Goal: Task Accomplishment & Management: Manage account settings

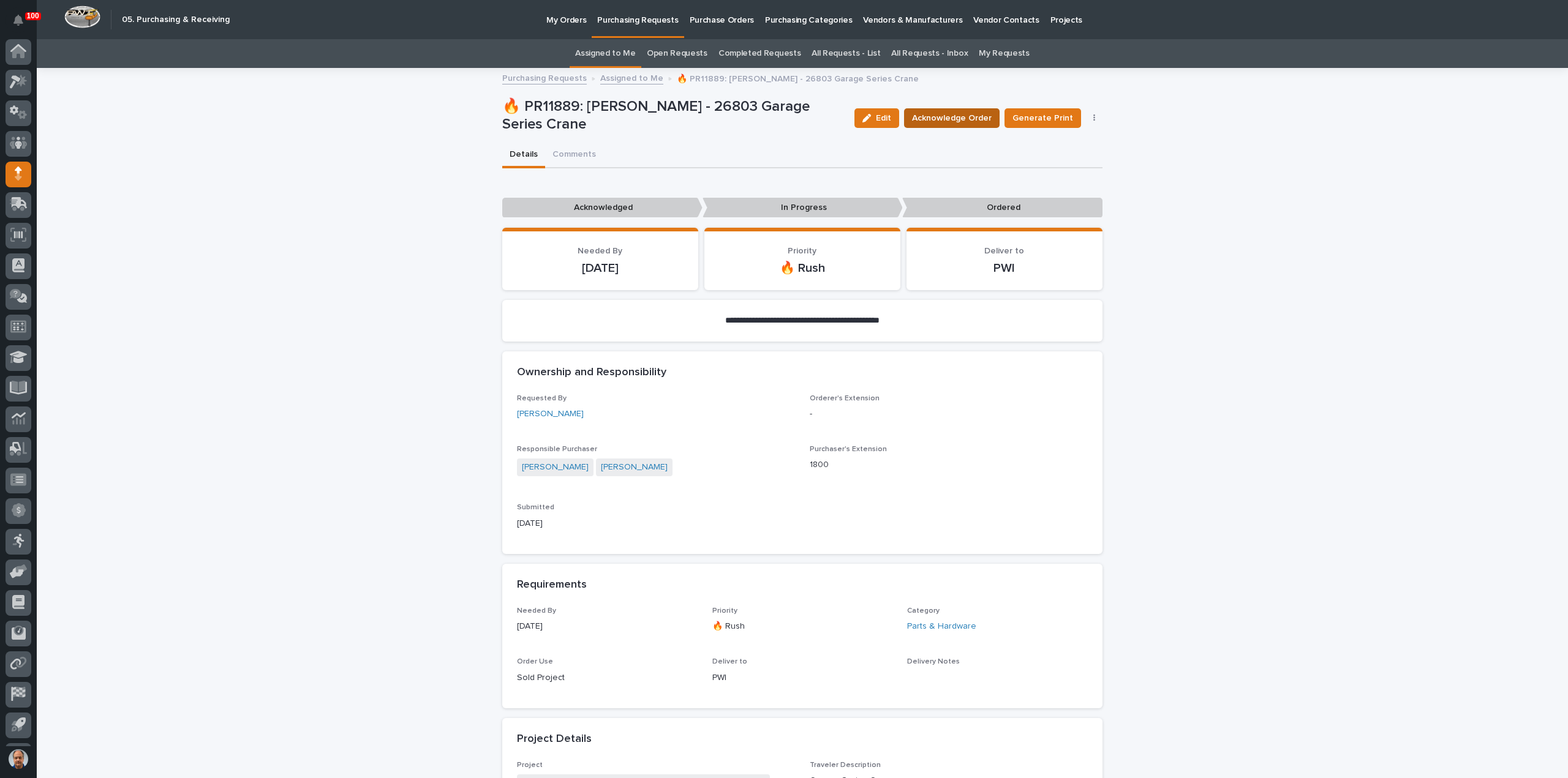
scroll to position [27, 0]
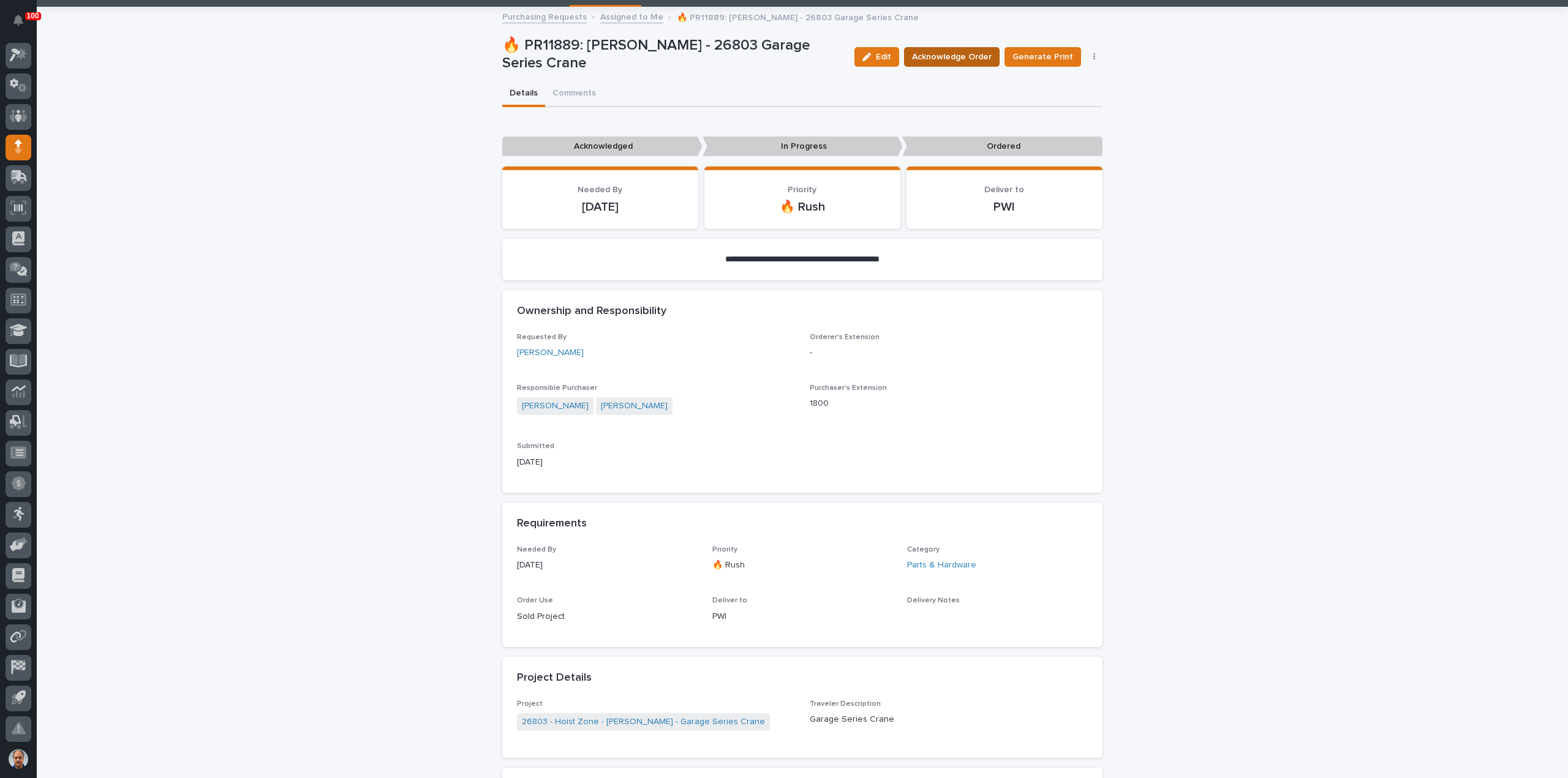
click at [936, 54] on span "Acknowledge Order" at bounding box center [952, 57] width 80 height 12
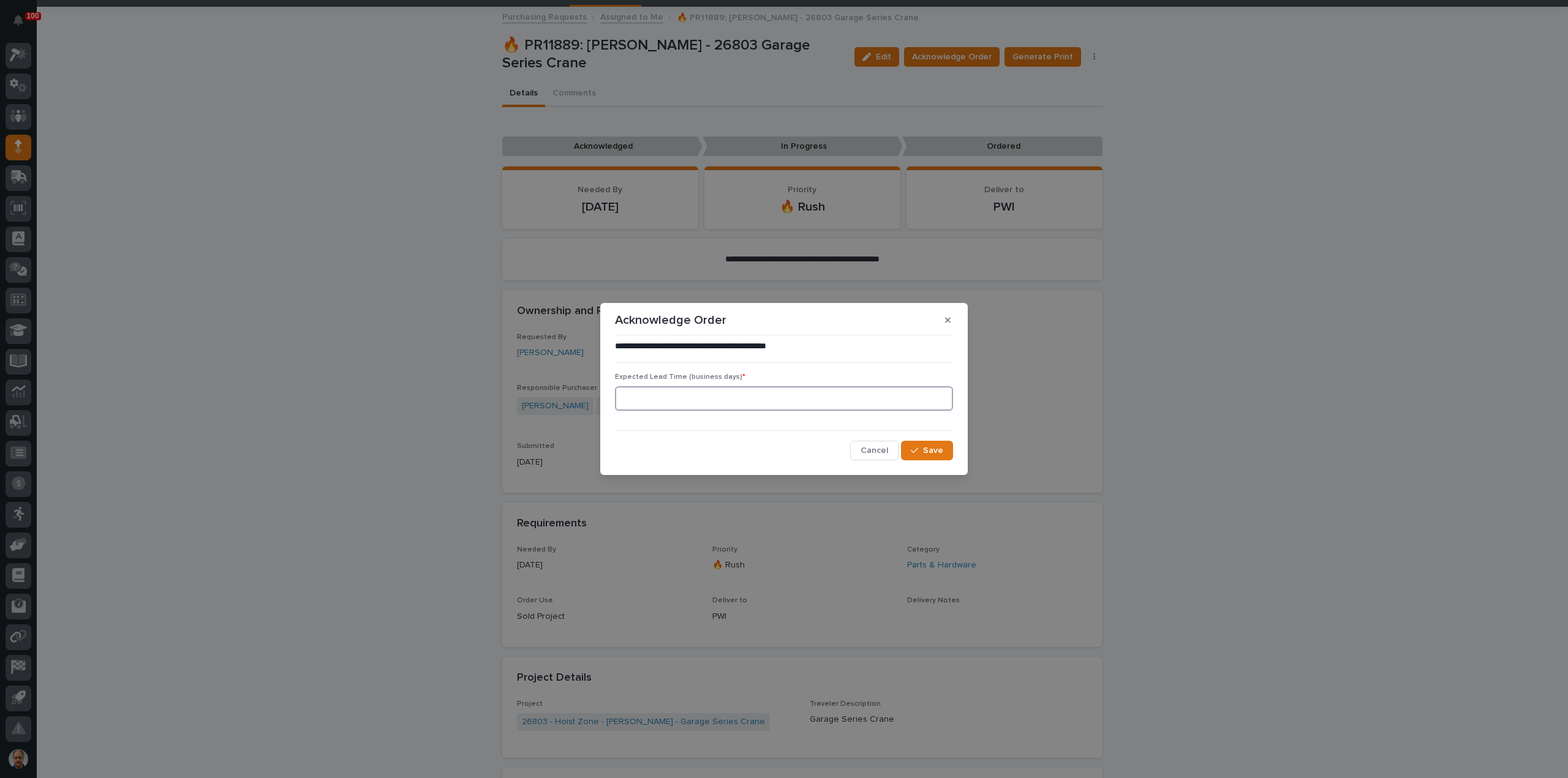
click at [682, 405] on input at bounding box center [783, 398] width 338 height 24
type input "0"
click at [933, 450] on span "Save" at bounding box center [933, 450] width 20 height 8
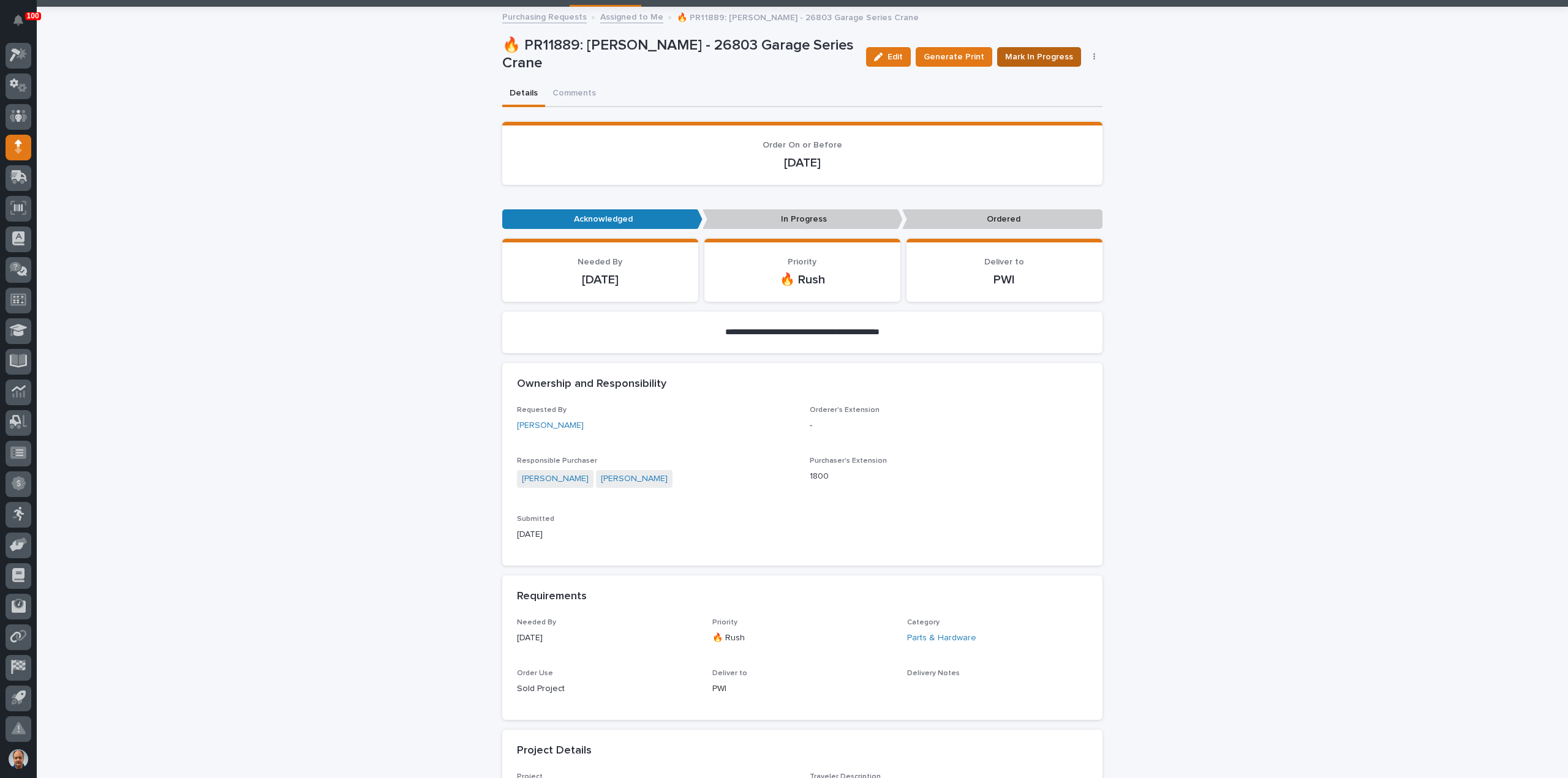
click at [1025, 57] on span "Mark In Progress" at bounding box center [1039, 57] width 68 height 12
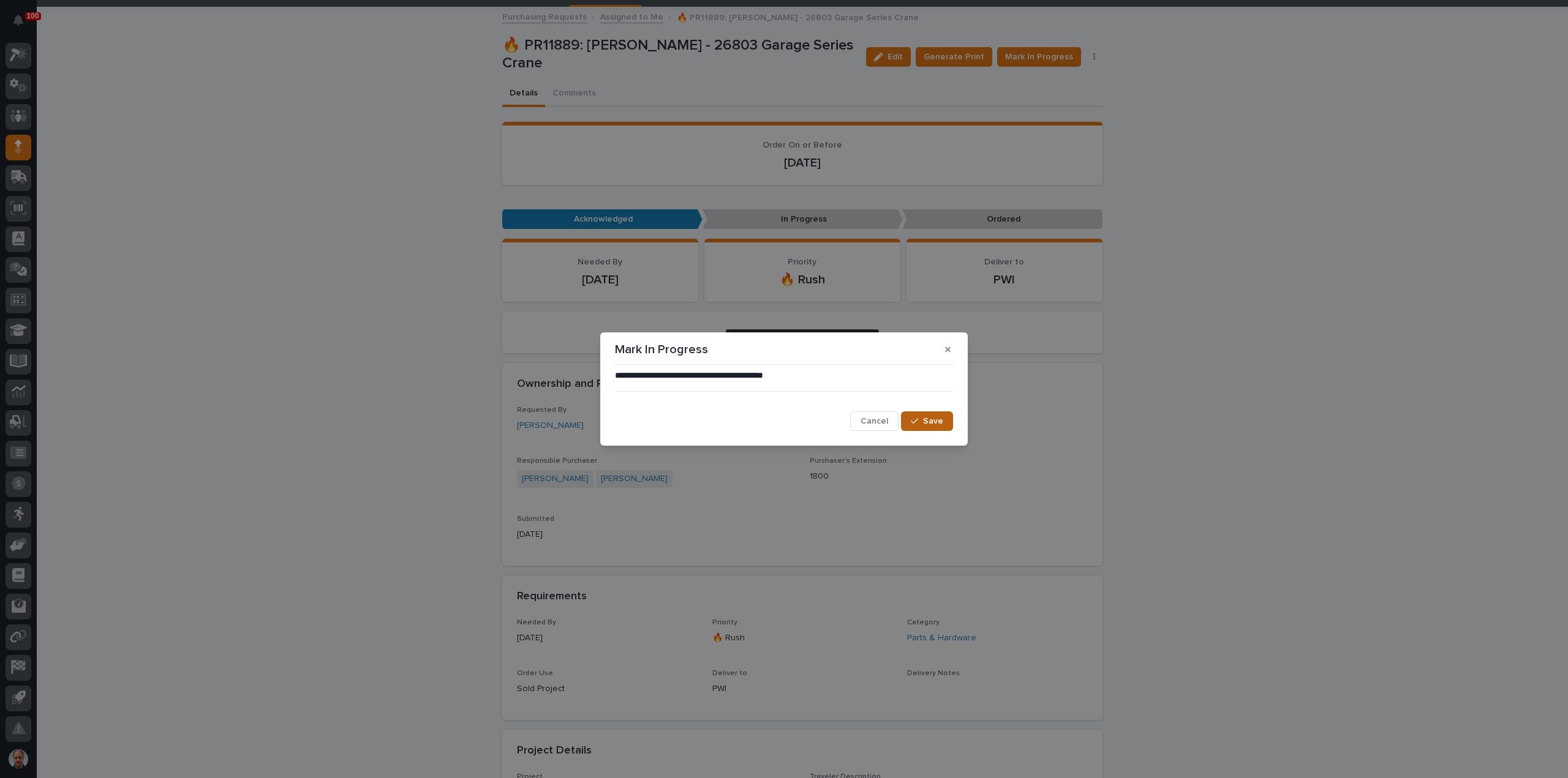
click at [933, 422] on span "Save" at bounding box center [933, 421] width 20 height 8
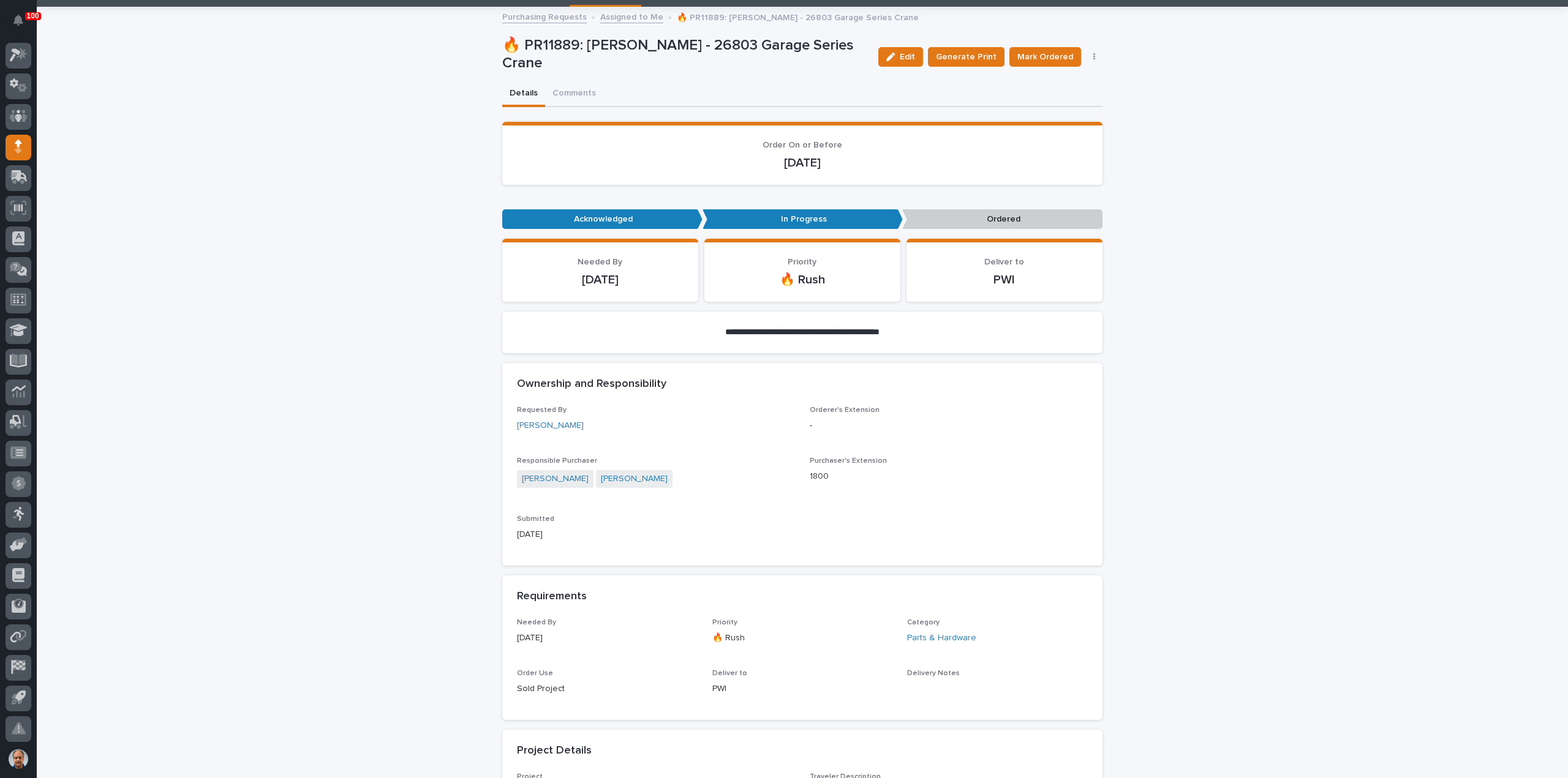
click at [1043, 56] on span "Mark Ordered" at bounding box center [1045, 57] width 56 height 12
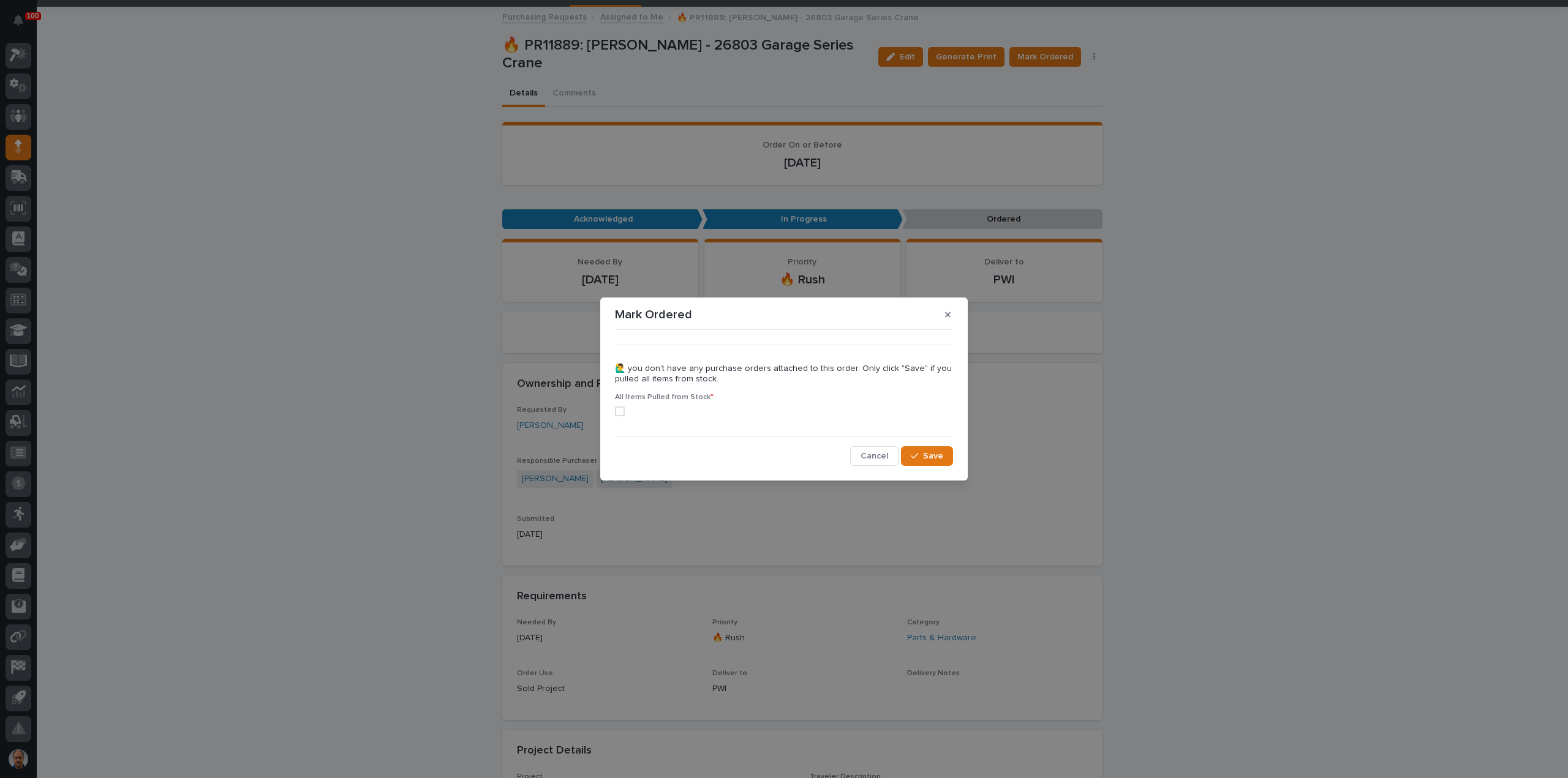
click at [622, 409] on span at bounding box center [619, 411] width 10 height 10
click at [923, 458] on div "button" at bounding box center [917, 456] width 12 height 8
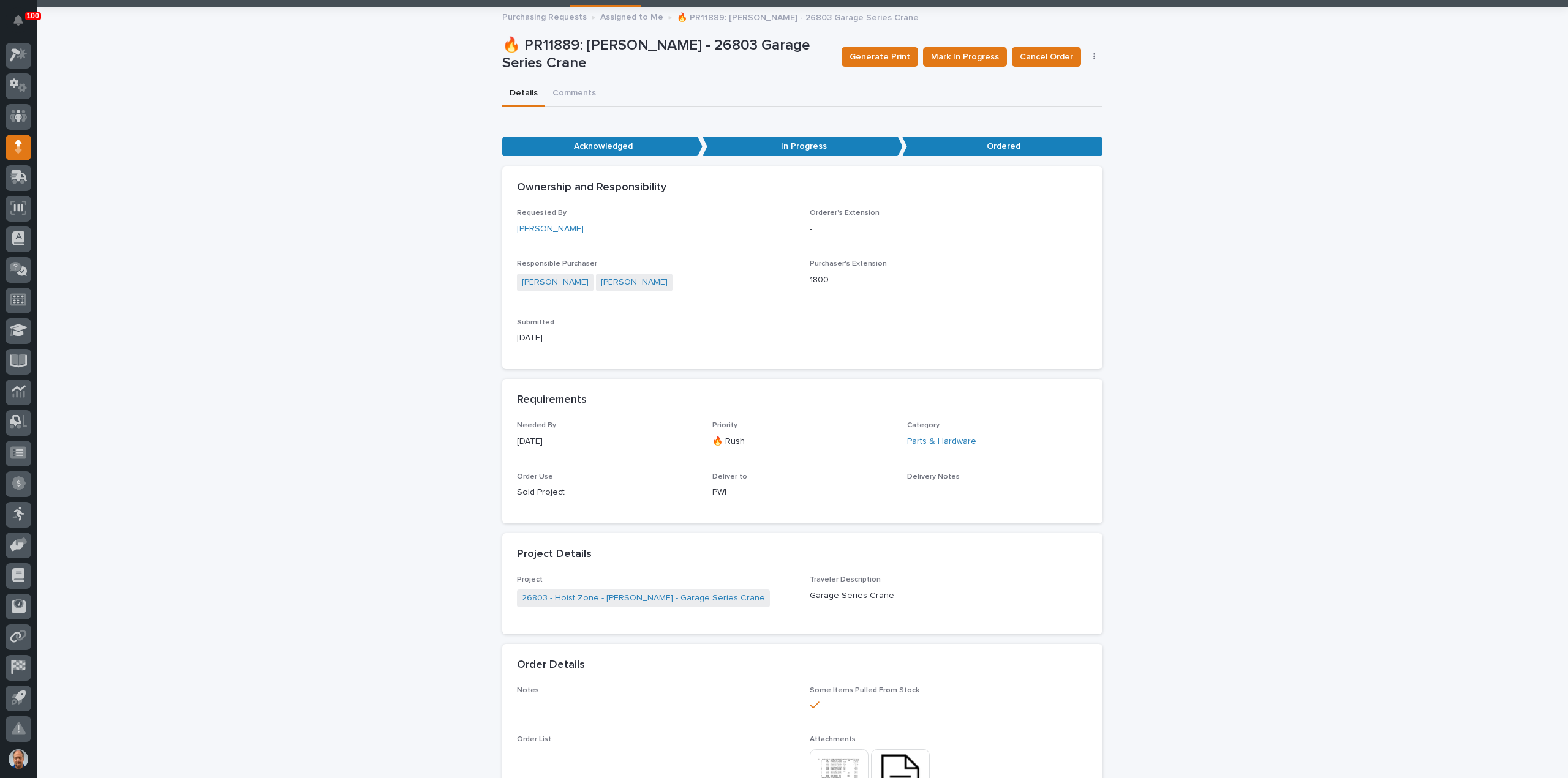
click at [633, 17] on link "Assigned to Me" at bounding box center [631, 16] width 63 height 14
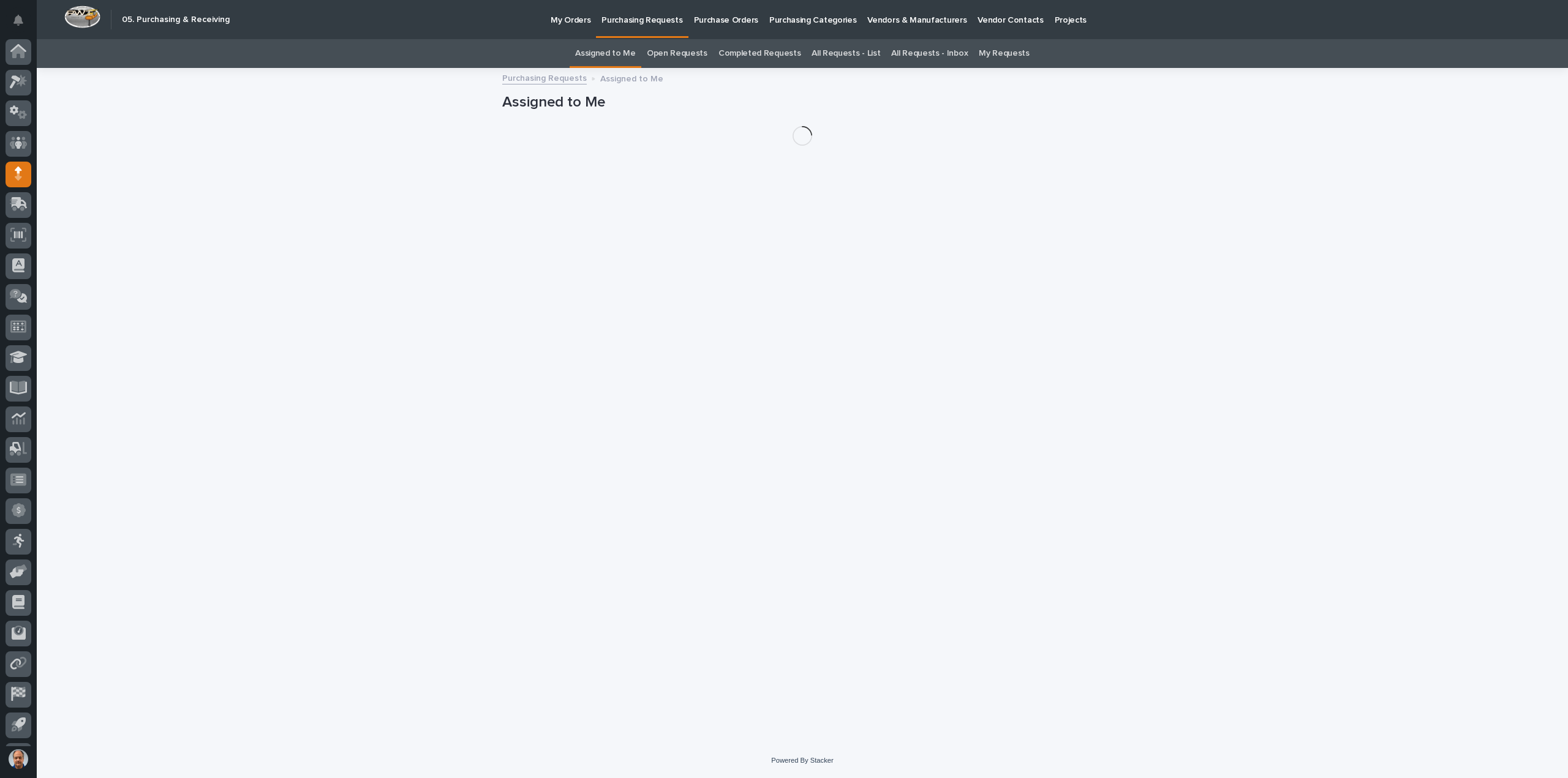
scroll to position [27, 0]
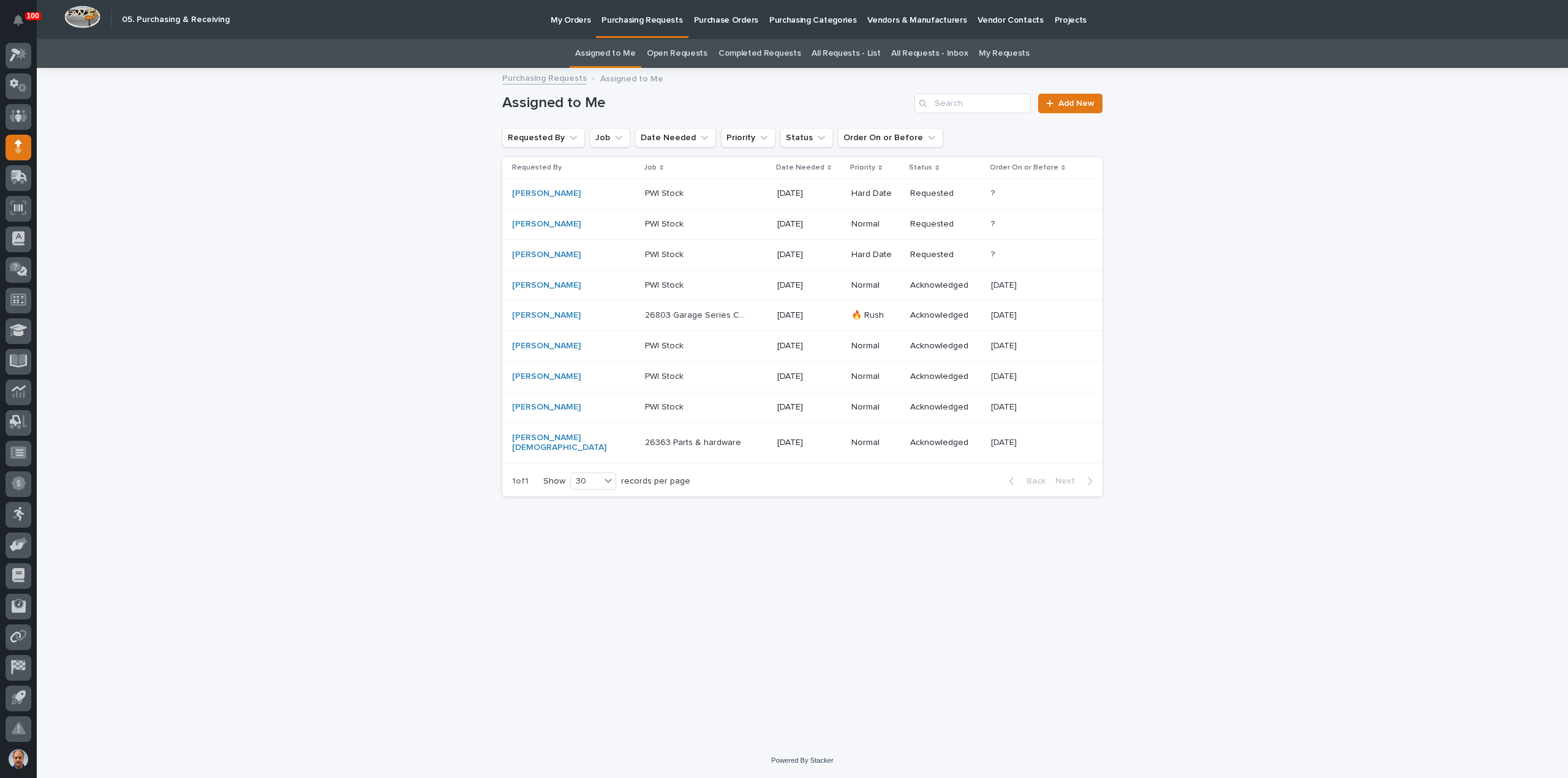
click at [712, 313] on p "26803 Garage Series Crane" at bounding box center [697, 315] width 105 height 13
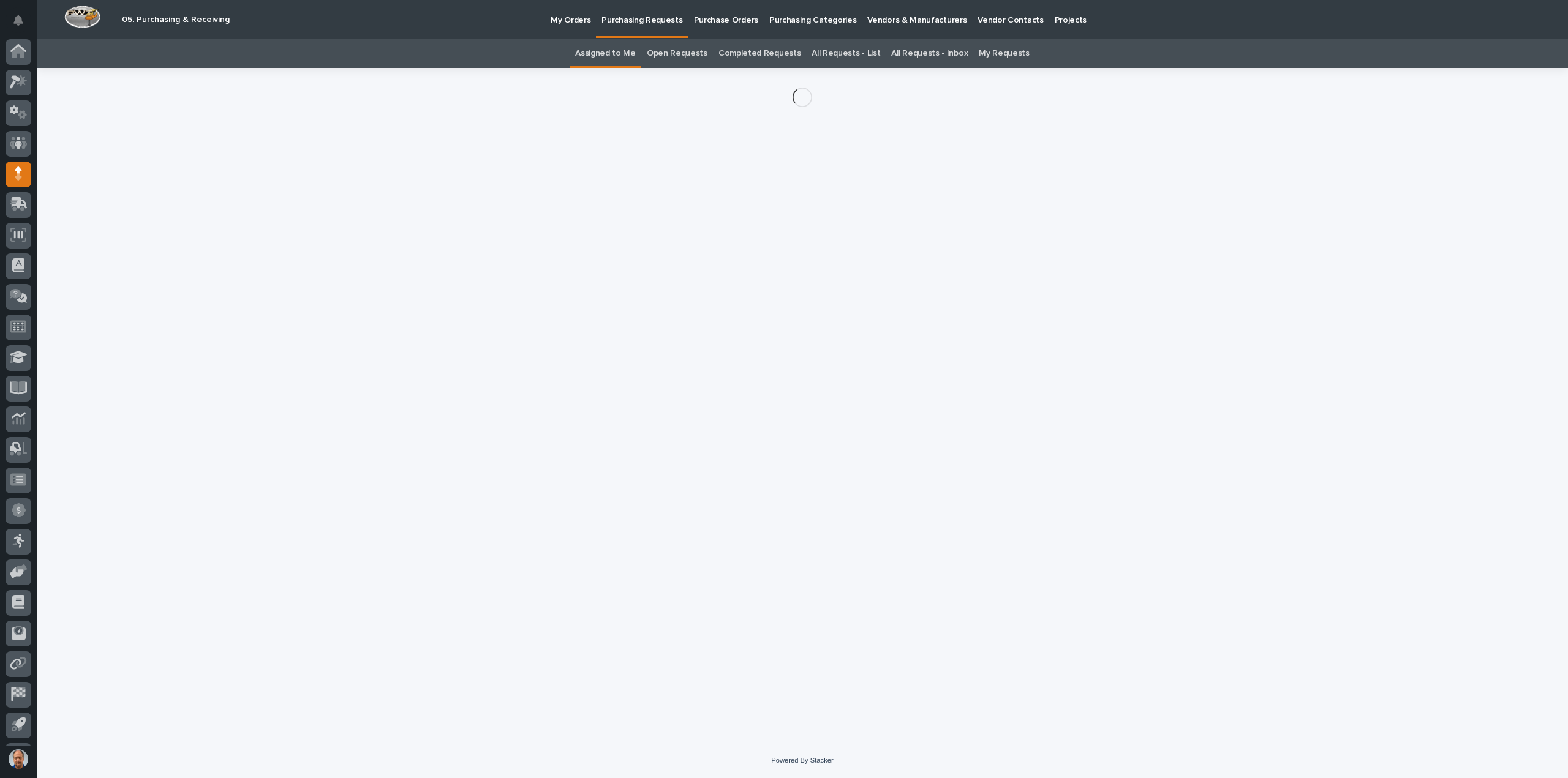
scroll to position [27, 0]
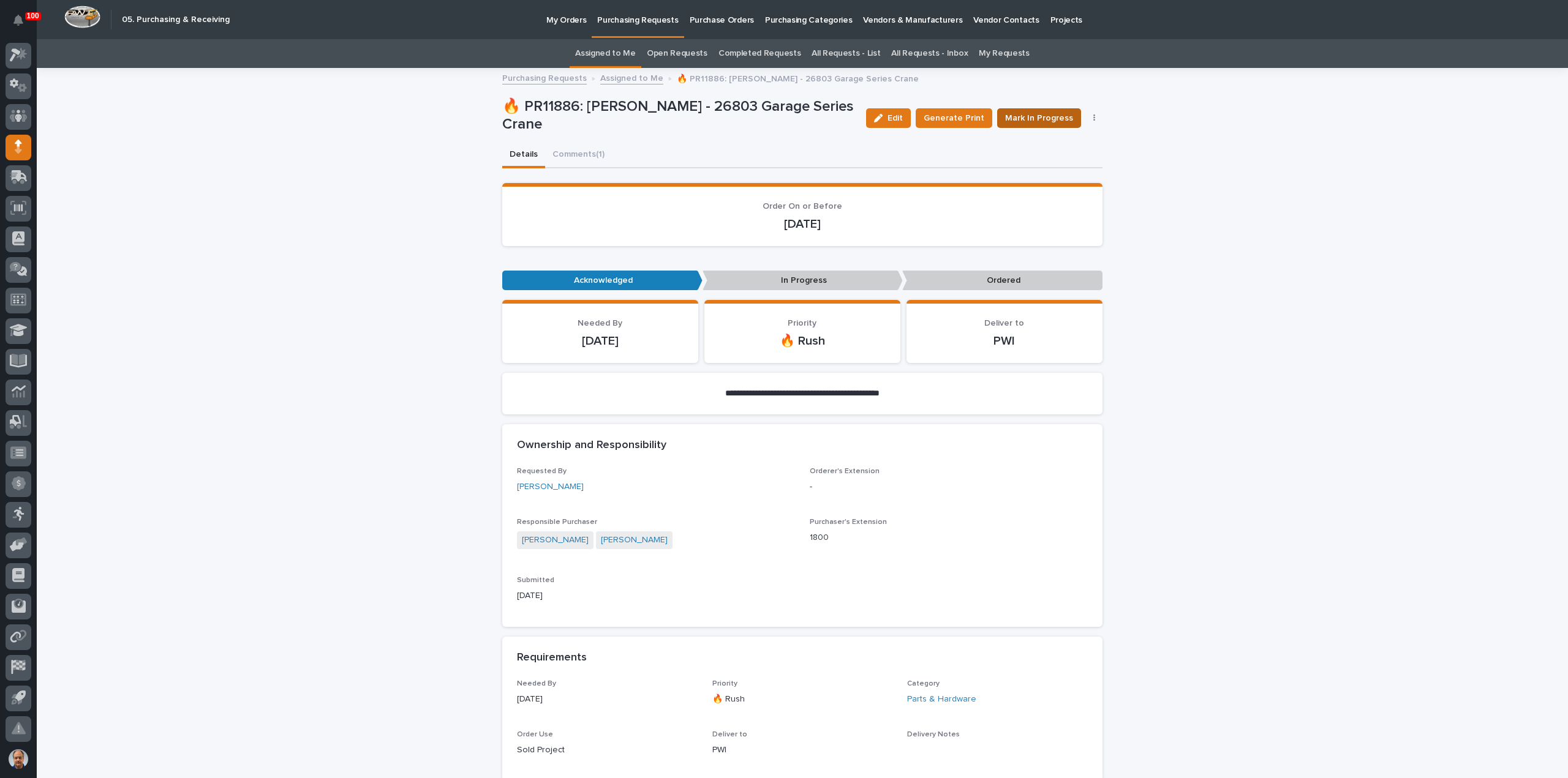
click at [1042, 117] on span "Mark In Progress" at bounding box center [1039, 118] width 68 height 12
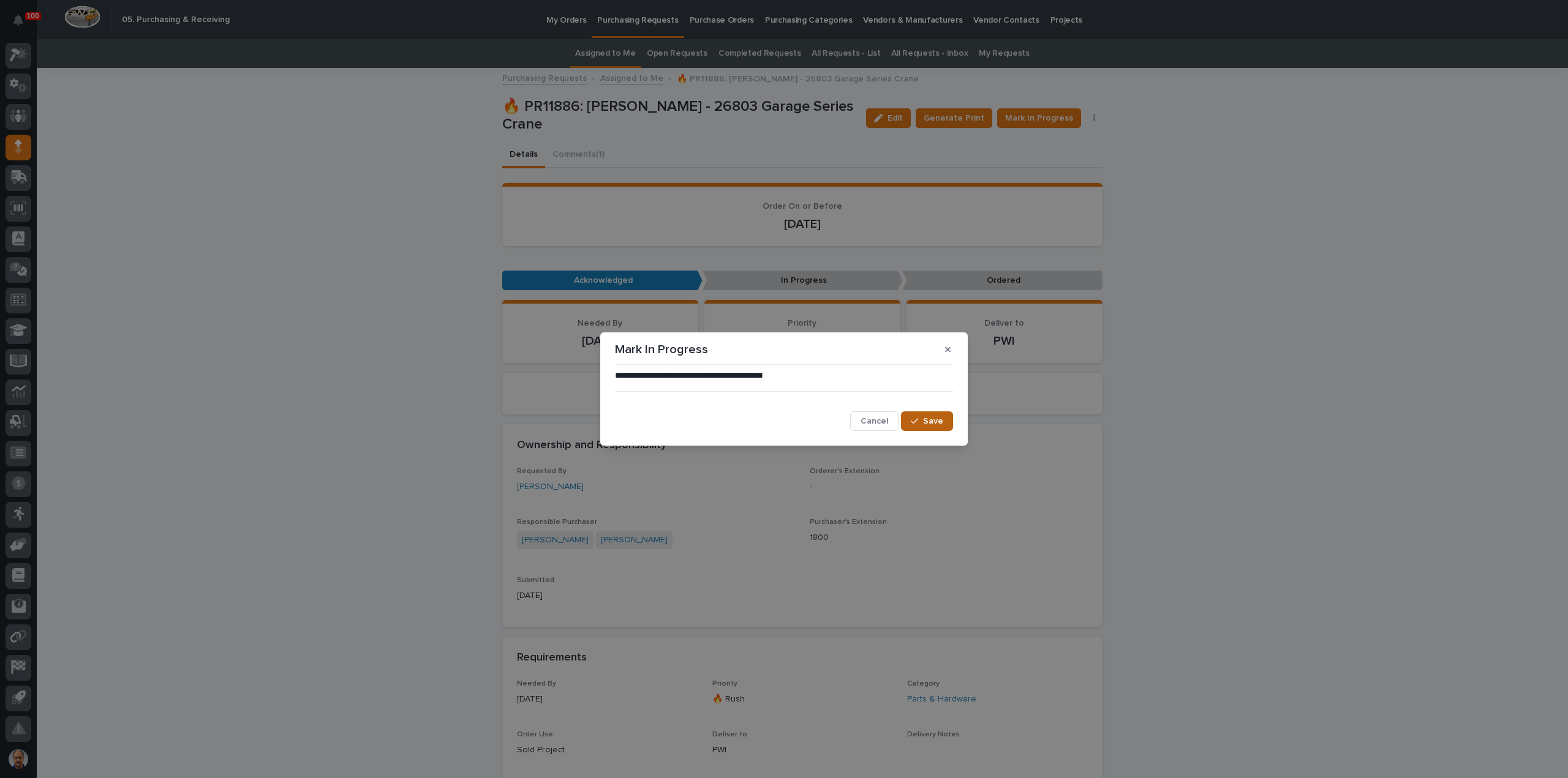
click at [935, 420] on span "Save" at bounding box center [933, 421] width 20 height 8
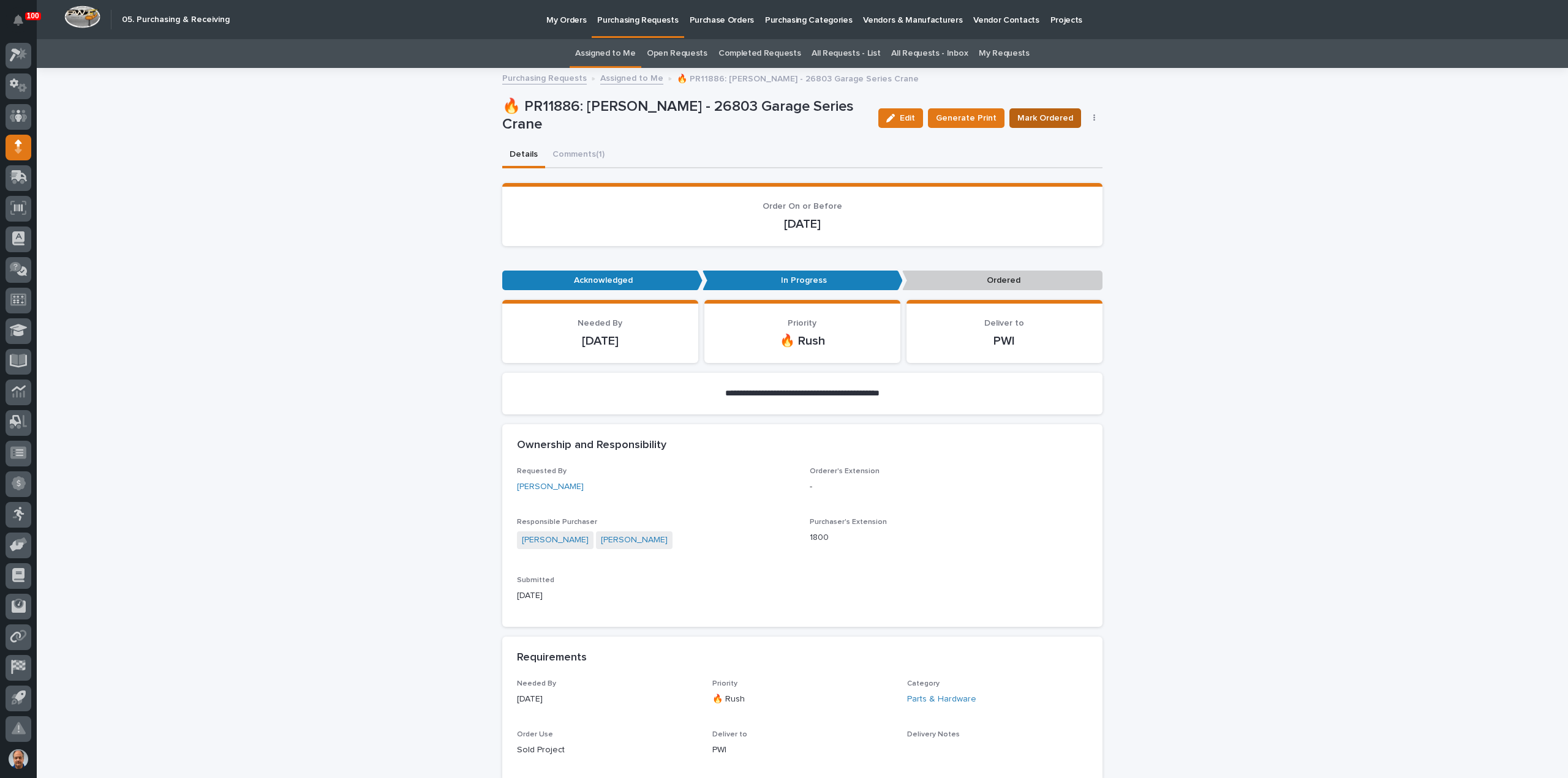
click at [1046, 118] on span "Mark Ordered" at bounding box center [1045, 118] width 56 height 12
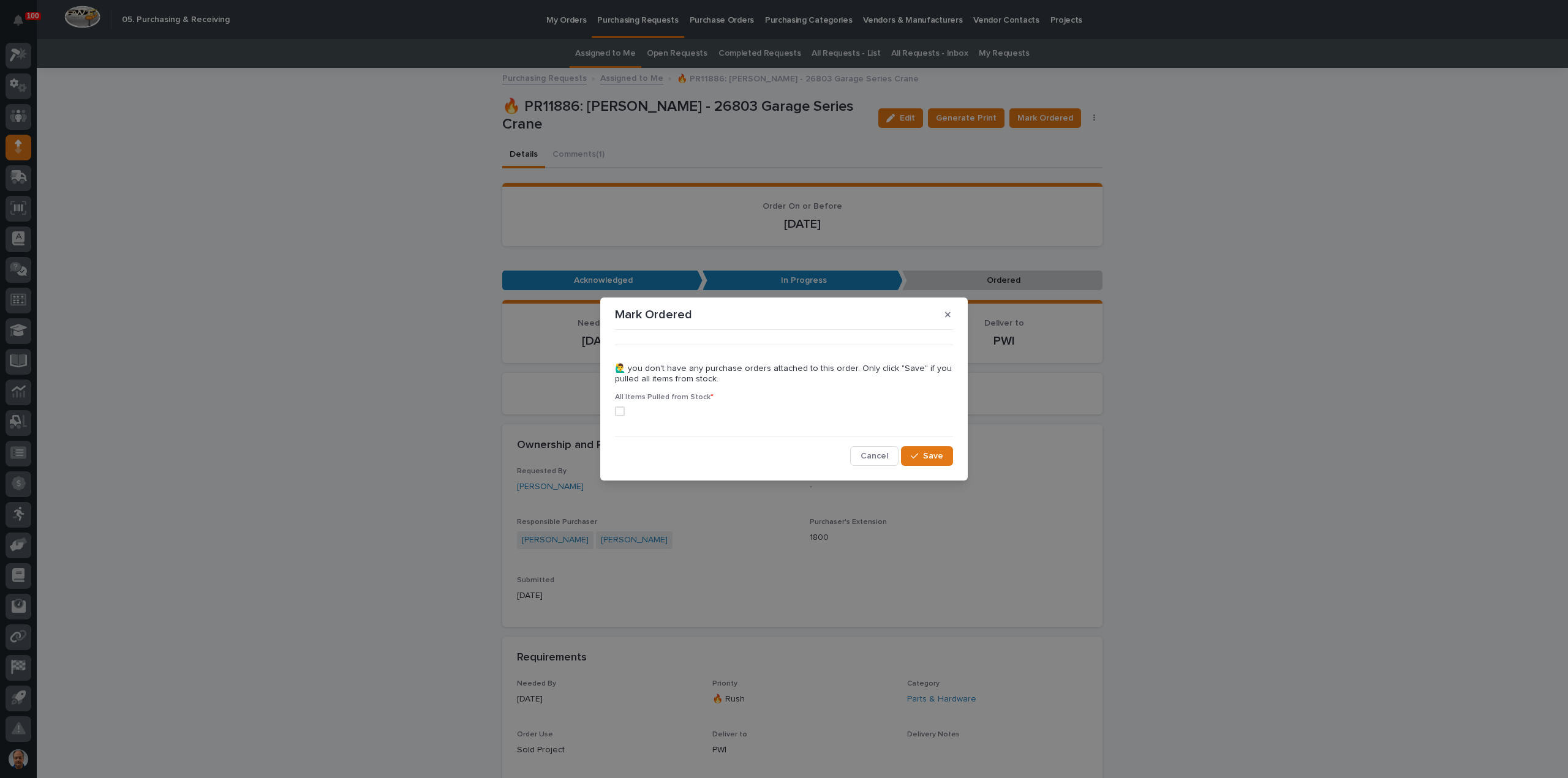
click at [620, 411] on span at bounding box center [619, 411] width 10 height 10
click at [932, 452] on button "Save" at bounding box center [927, 456] width 52 height 19
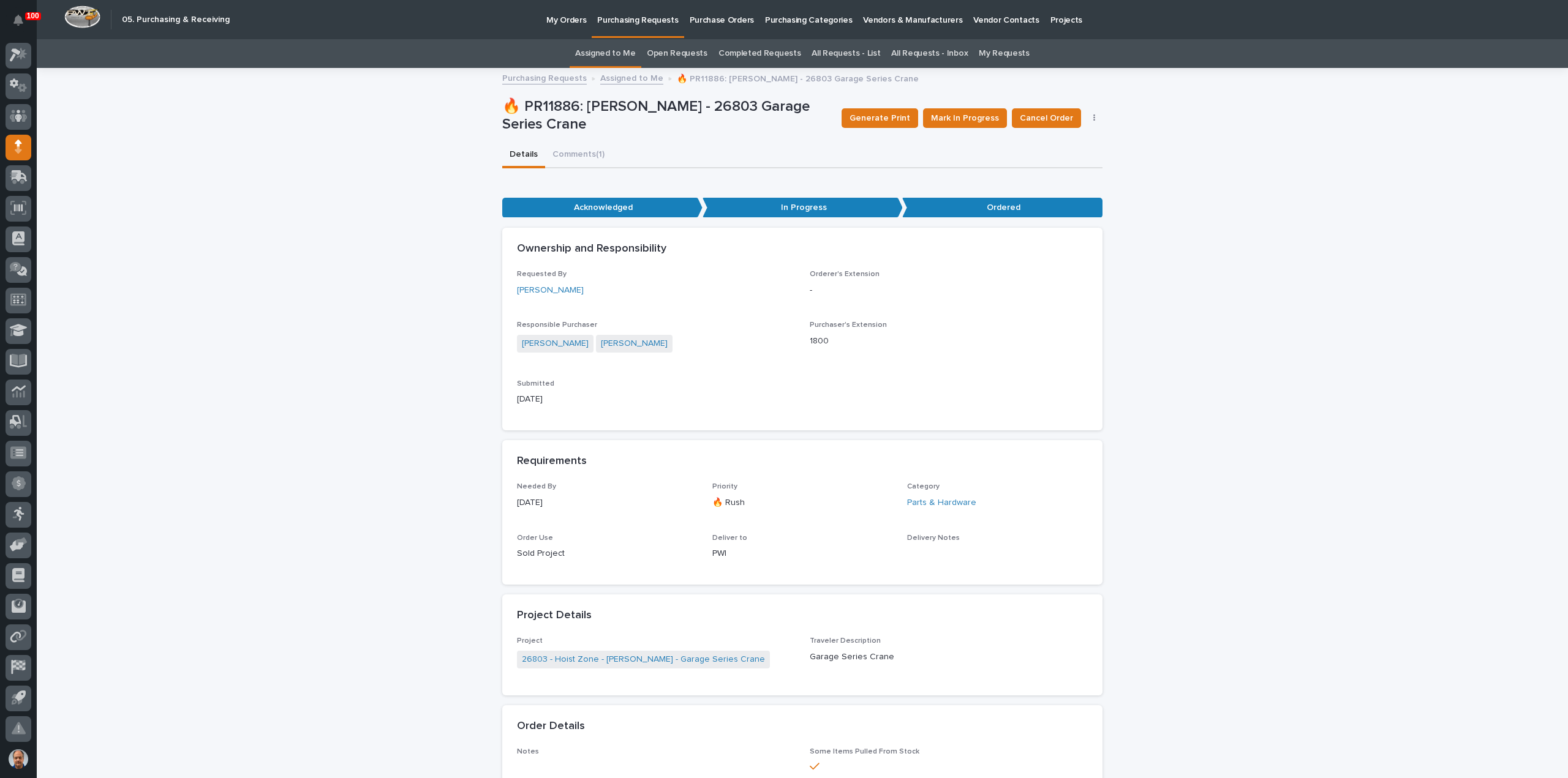
click at [631, 19] on p "Purchasing Requests" at bounding box center [638, 13] width 81 height 26
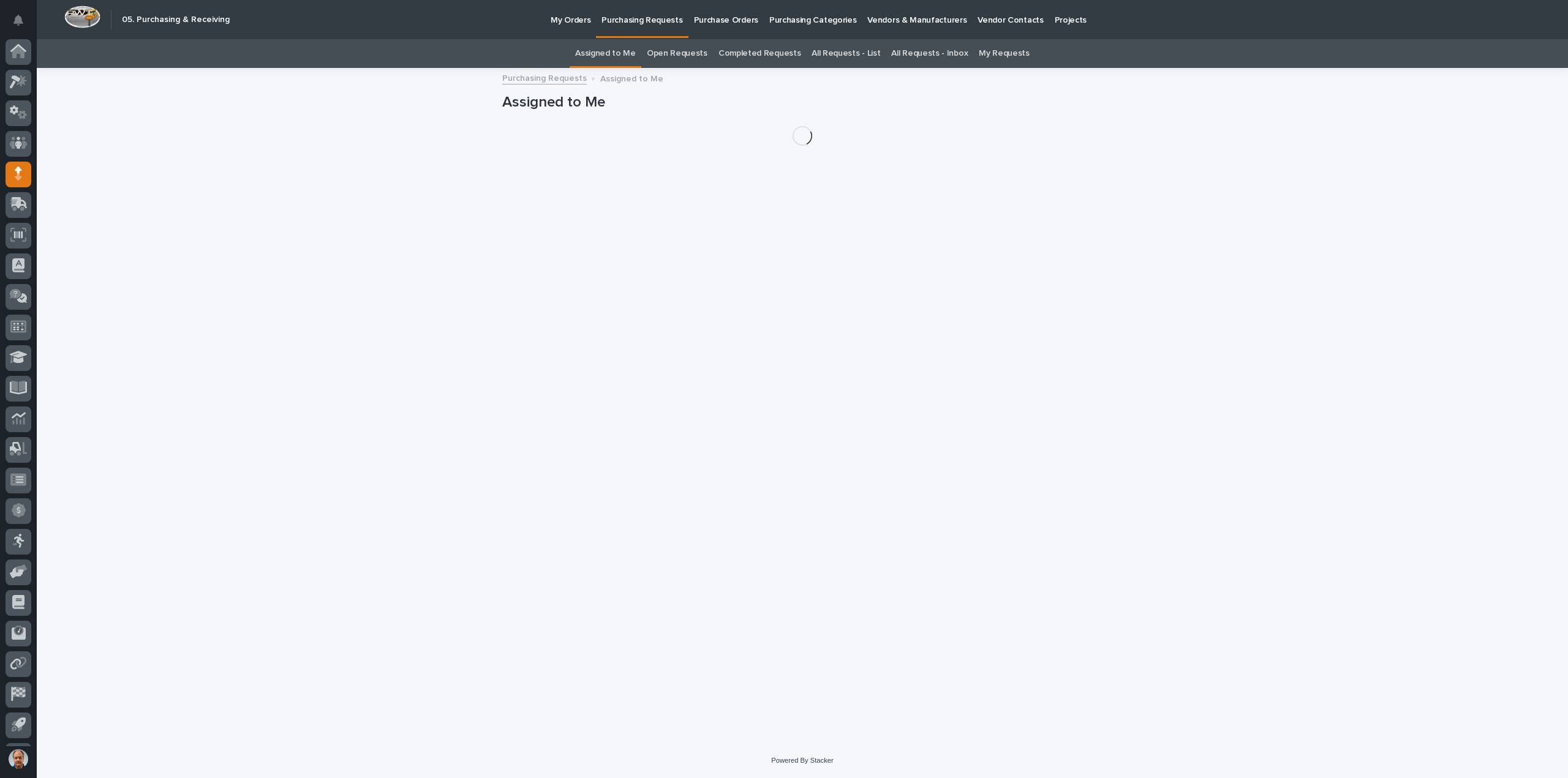
scroll to position [27, 0]
